Goal: Task Accomplishment & Management: Manage account settings

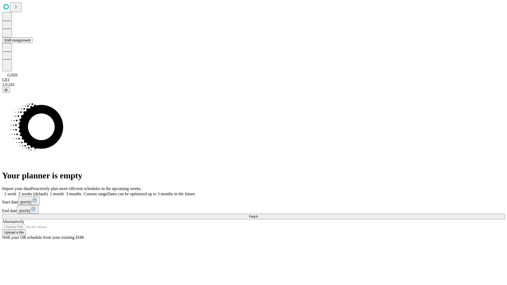
click at [32, 43] on button "Shift Assignment" at bounding box center [17, 41] width 30 height 6
